Goal: Transaction & Acquisition: Purchase product/service

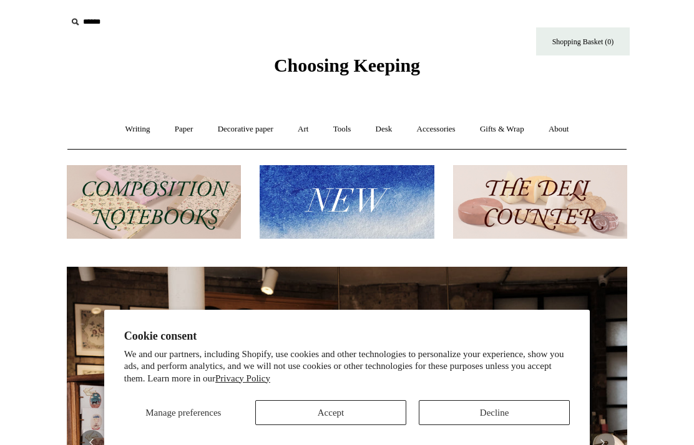
scroll to position [0, 560]
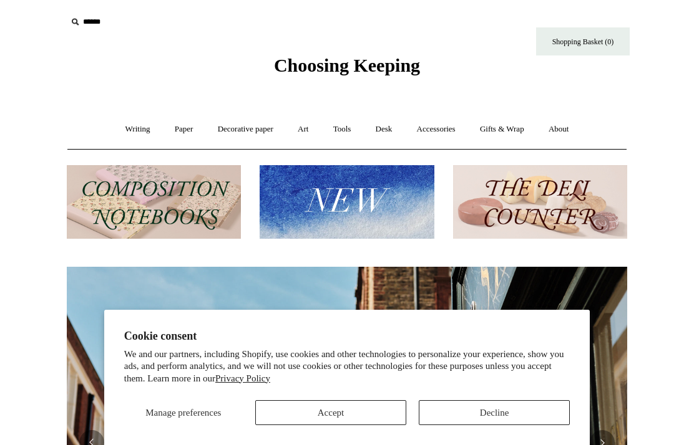
click at [372, 418] on button "Accept" at bounding box center [330, 412] width 151 height 25
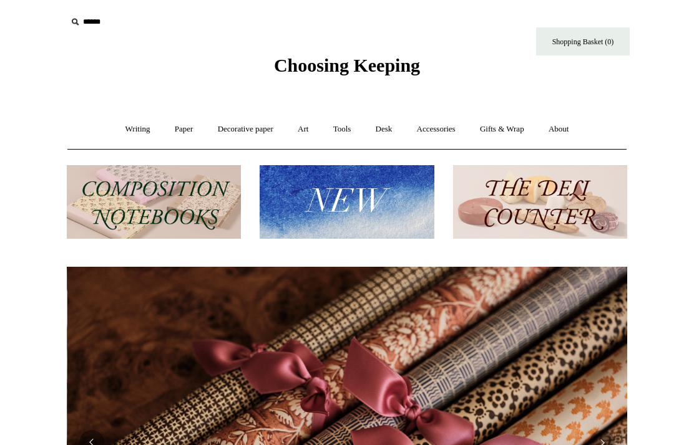
scroll to position [0, 1120]
click at [395, 130] on link "Desk +" at bounding box center [383, 129] width 39 height 33
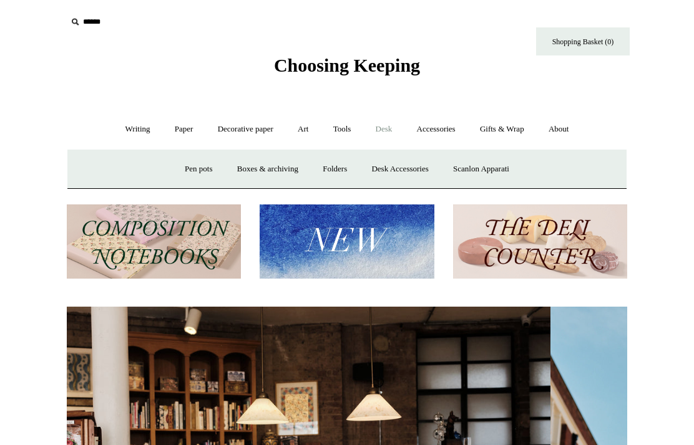
scroll to position [0, 0]
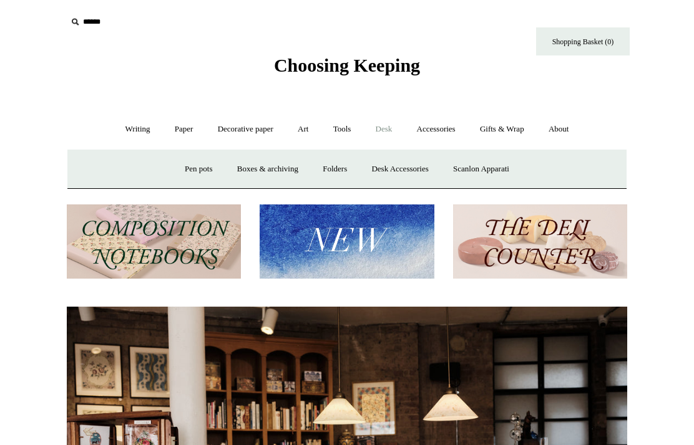
click at [290, 178] on link "Boxes & archiving" at bounding box center [268, 169] width 84 height 33
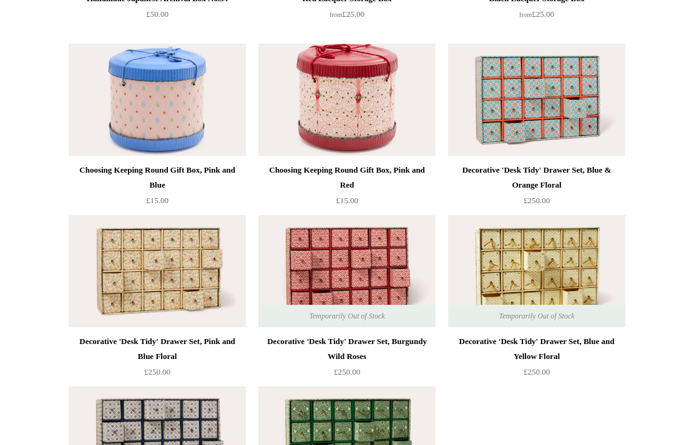
scroll to position [1673, 0]
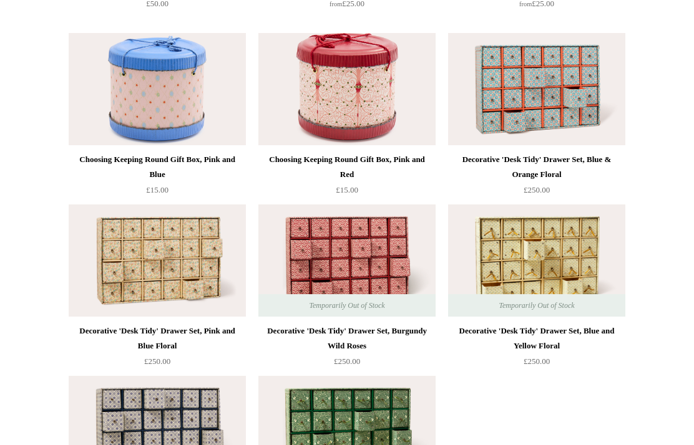
click at [556, 158] on div "Decorative 'Desk Tidy' Drawer Set, Blue & Orange Floral" at bounding box center [536, 167] width 171 height 30
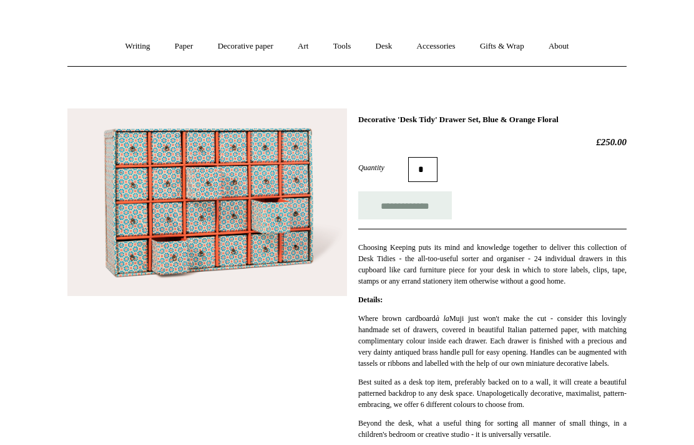
scroll to position [79, 0]
